Goal: Task Accomplishment & Management: Manage account settings

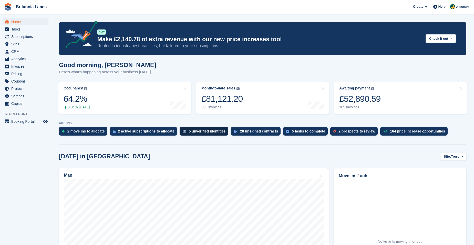
click at [76, 89] on div "Occupancy" at bounding box center [73, 88] width 19 height 4
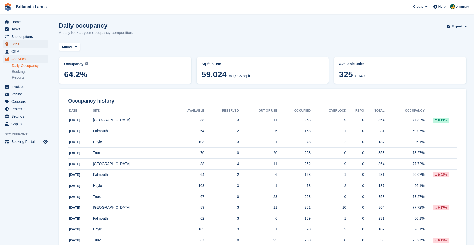
click at [22, 44] on span "Sites" at bounding box center [26, 44] width 31 height 7
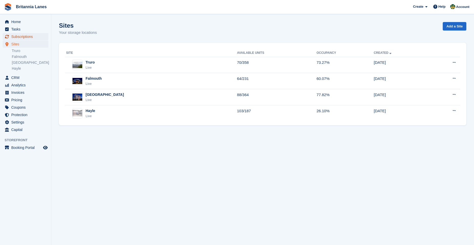
click at [32, 35] on span "Subscriptions" at bounding box center [26, 36] width 31 height 7
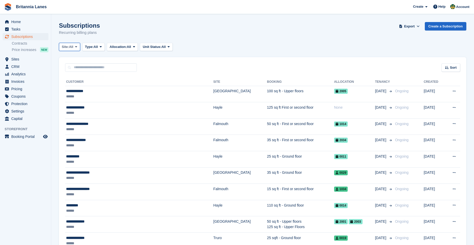
click at [68, 48] on span "Site:" at bounding box center [65, 46] width 7 height 5
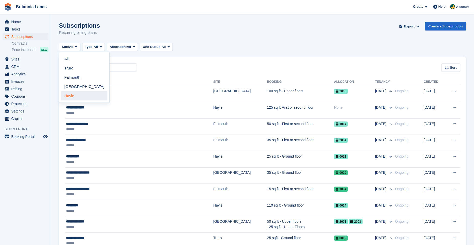
click at [75, 93] on link "Hayle" at bounding box center [84, 95] width 46 height 9
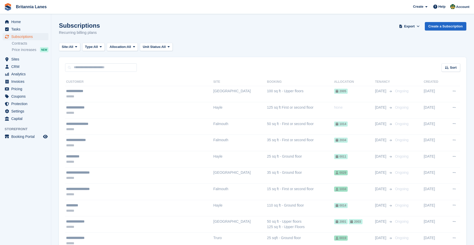
drag, startPoint x: 93, startPoint y: 58, endPoint x: 75, endPoint y: 32, distance: 32.0
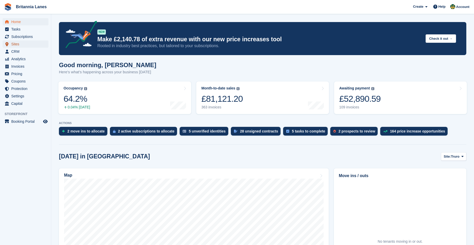
click at [21, 44] on span "Sites" at bounding box center [26, 44] width 31 height 7
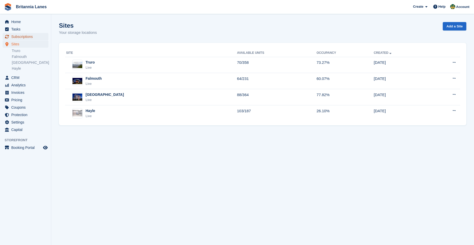
click at [25, 38] on span "Subscriptions" at bounding box center [26, 36] width 31 height 7
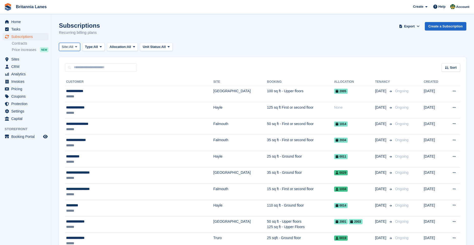
click at [75, 49] on button "Site: All" at bounding box center [69, 47] width 21 height 8
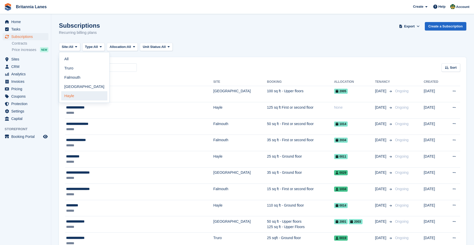
click at [79, 94] on link "Hayle" at bounding box center [84, 95] width 46 height 9
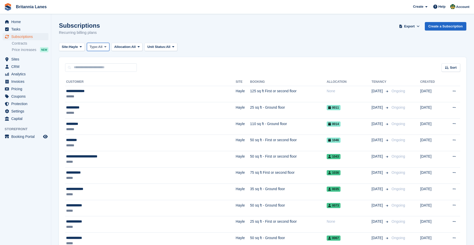
click at [103, 48] on span "All" at bounding box center [100, 46] width 4 height 5
click at [110, 88] on link "Active" at bounding box center [111, 86] width 45 height 9
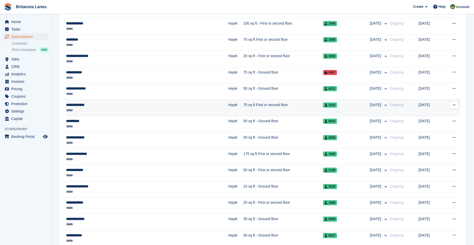
scroll to position [682, 0]
